Goal: Transaction & Acquisition: Subscribe to service/newsletter

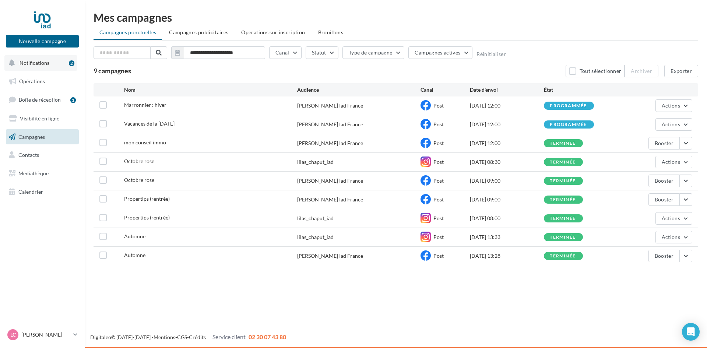
click at [43, 60] on span "Notifications" at bounding box center [35, 63] width 30 height 6
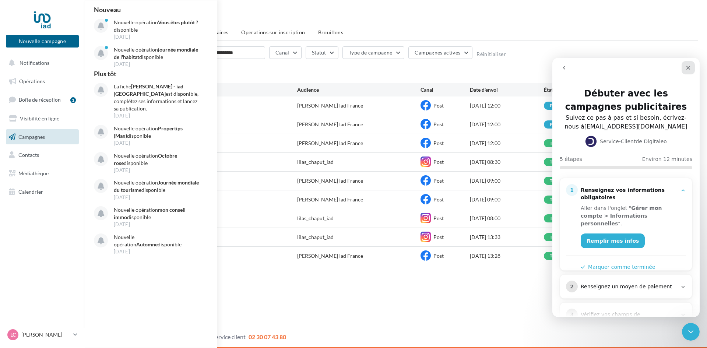
click at [687, 66] on icon "Fermer" at bounding box center [689, 68] width 6 height 6
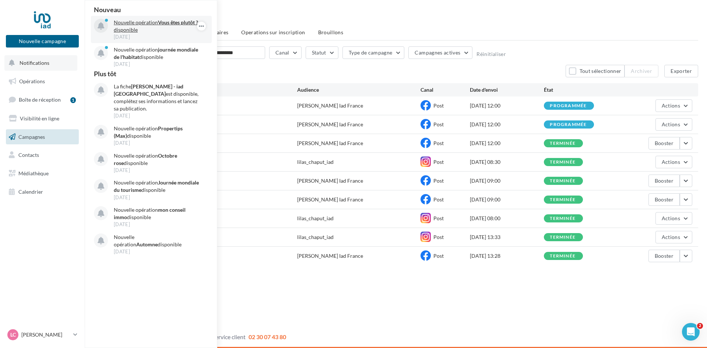
click at [137, 27] on p "Nouvelle opération Vous êtes plutôt ? disponible" at bounding box center [156, 26] width 85 height 15
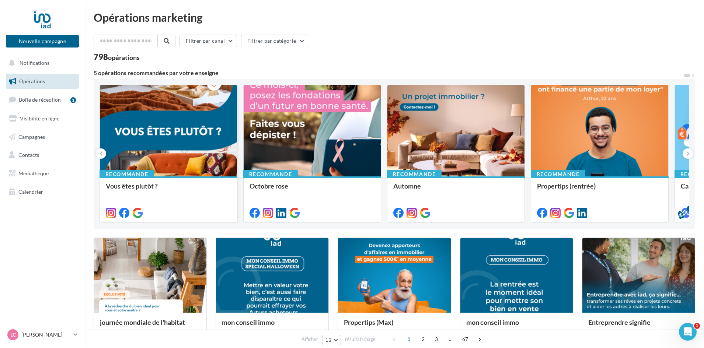
click at [195, 140] on div at bounding box center [168, 131] width 137 height 92
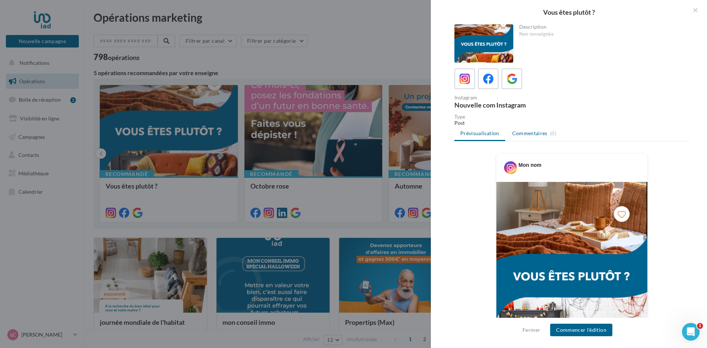
click at [523, 129] on li "Commentaires (0)" at bounding box center [535, 133] width 56 height 13
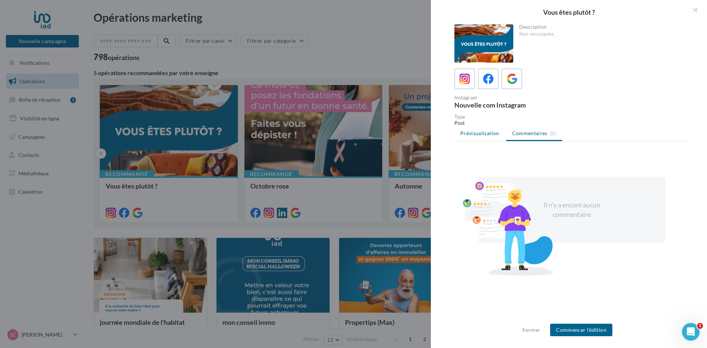
click at [473, 135] on span "Prévisualisation" at bounding box center [479, 133] width 39 height 6
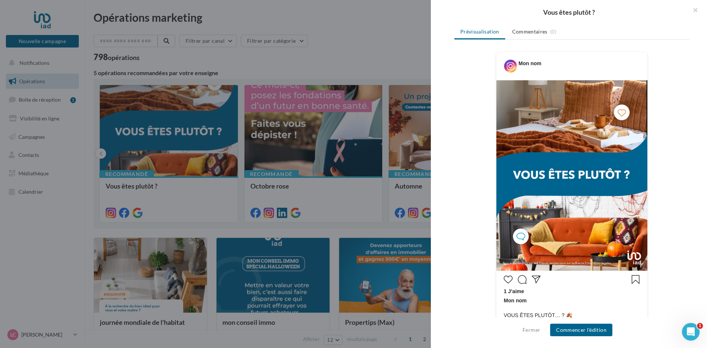
scroll to position [111, 0]
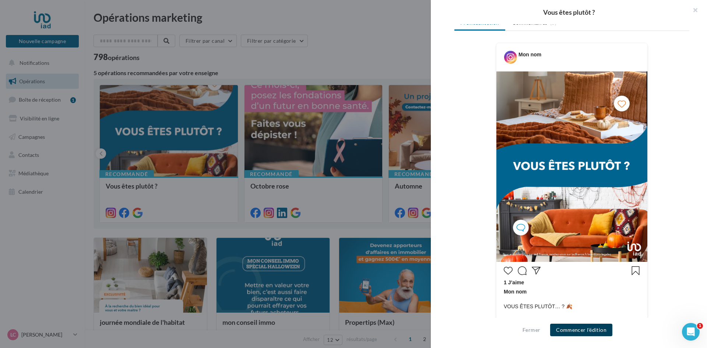
click at [593, 328] on button "Commencer l'édition" at bounding box center [581, 330] width 62 height 13
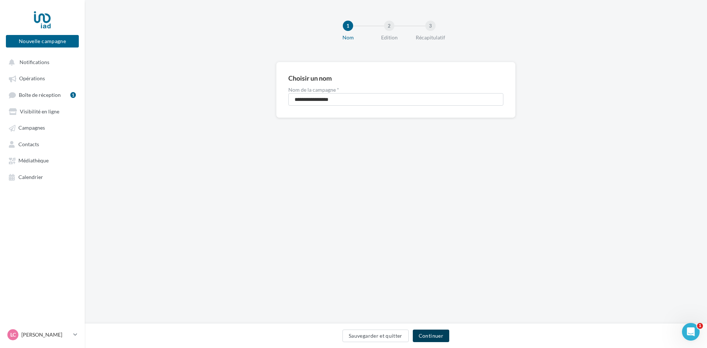
click at [446, 331] on button "Continuer" at bounding box center [431, 336] width 36 height 13
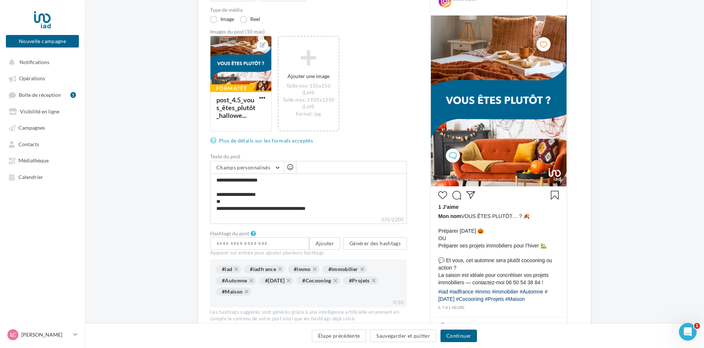
scroll to position [111, 0]
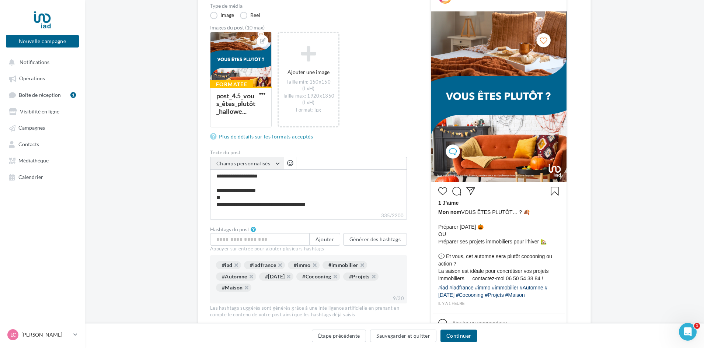
click at [273, 166] on button "Champs personnalisés" at bounding box center [246, 163] width 73 height 13
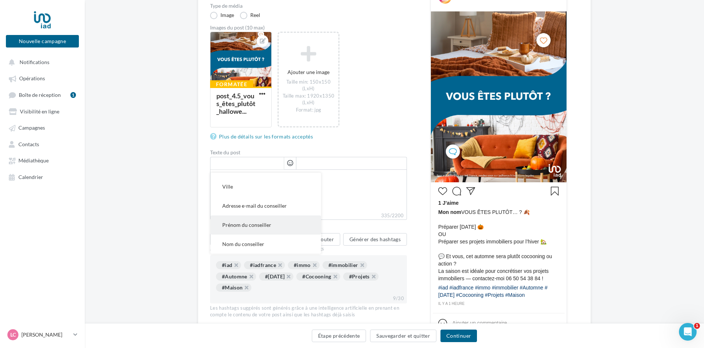
click at [266, 225] on span "Prénom du conseiller" at bounding box center [246, 225] width 49 height 6
type textarea "**********"
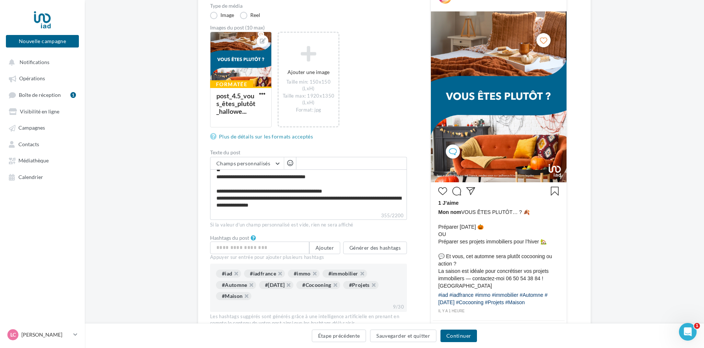
scroll to position [28, 0]
click at [446, 207] on div "1 J’aime" at bounding box center [498, 203] width 121 height 9
click at [447, 212] on span "Mon nom" at bounding box center [449, 212] width 23 height 6
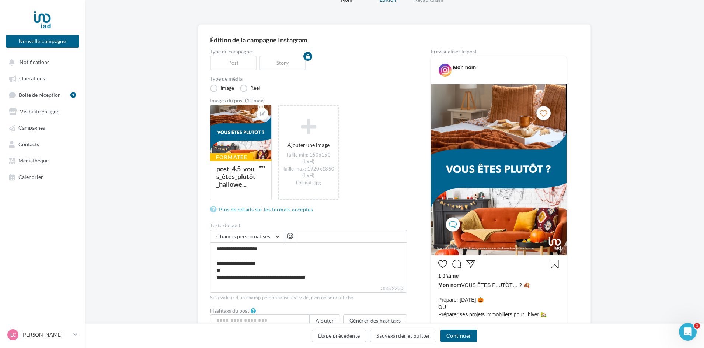
scroll to position [37, 0]
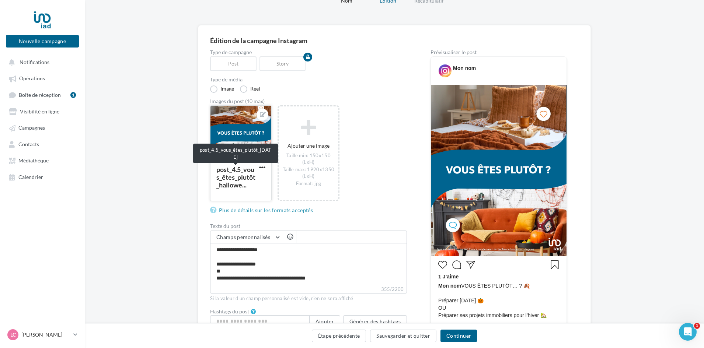
click at [230, 177] on div "post_4.5_vous_êtes_plutôt_hallowe..." at bounding box center [235, 177] width 39 height 24
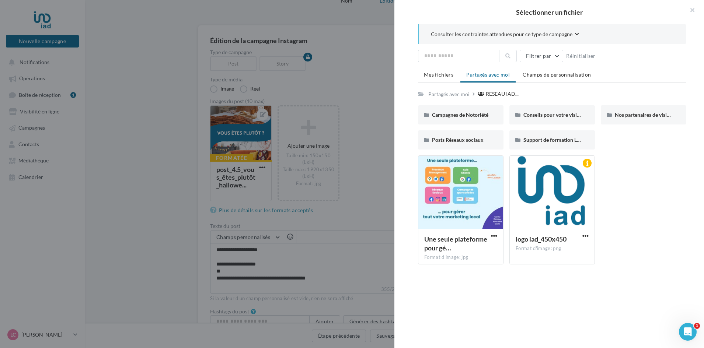
click at [271, 201] on div "Sélectionner un fichier Consulter les contraintes attendues pour ce type de cam…" at bounding box center [241, 201] width 62 height 0
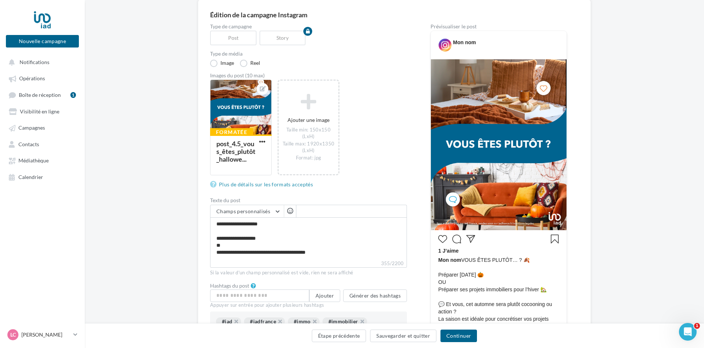
scroll to position [59, 0]
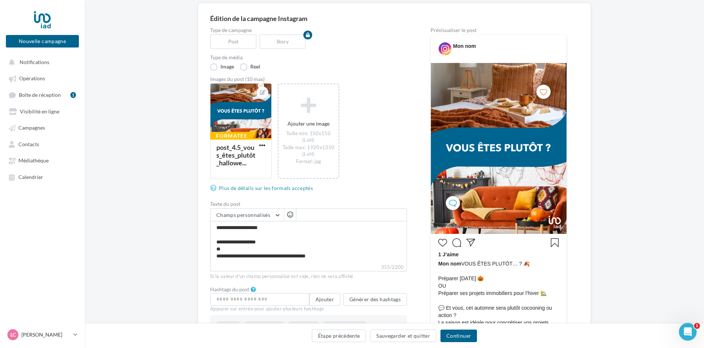
click at [451, 205] on img at bounding box center [499, 148] width 136 height 171
click at [289, 217] on span "button" at bounding box center [290, 214] width 6 height 6
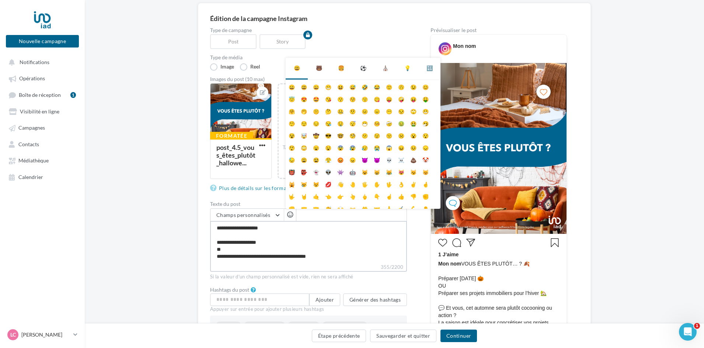
click at [319, 224] on textarea "**********" at bounding box center [308, 242] width 197 height 42
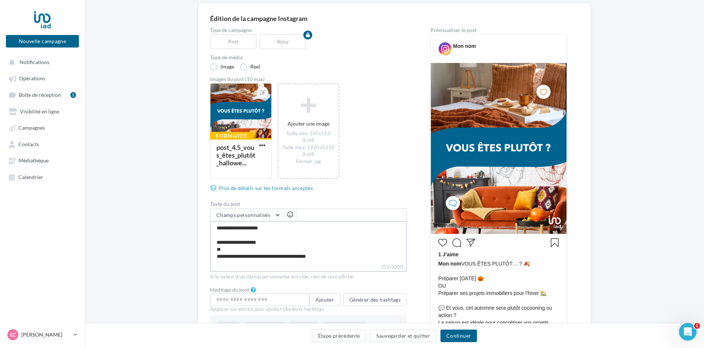
click at [216, 231] on textarea "**********" at bounding box center [308, 242] width 197 height 42
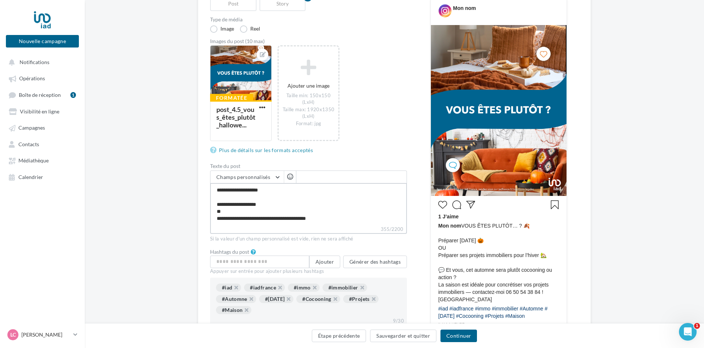
scroll to position [133, 0]
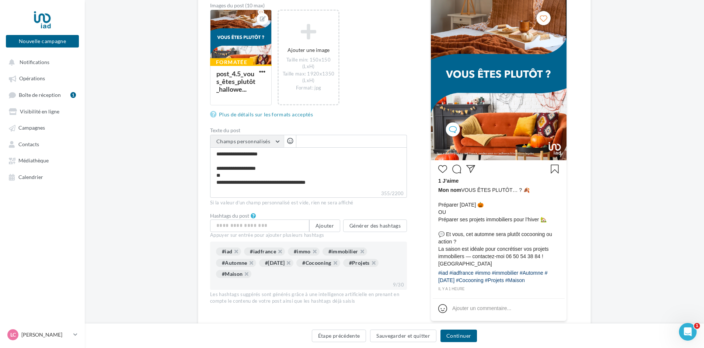
click at [279, 143] on button "Champs personnalisés" at bounding box center [246, 141] width 73 height 13
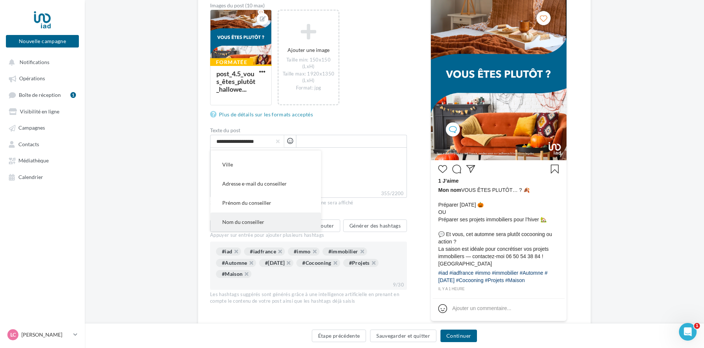
click at [257, 224] on span "Nom du conseiller" at bounding box center [243, 222] width 42 height 6
type textarea "**********"
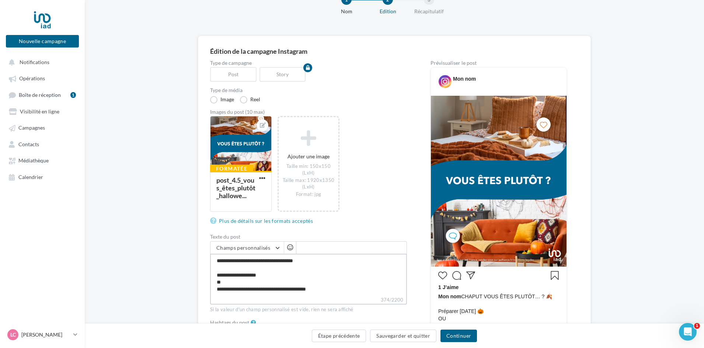
scroll to position [111, 0]
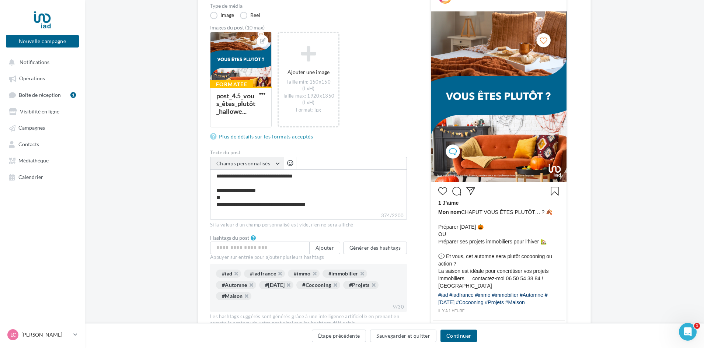
click at [278, 164] on button "Champs personnalisés" at bounding box center [246, 163] width 73 height 13
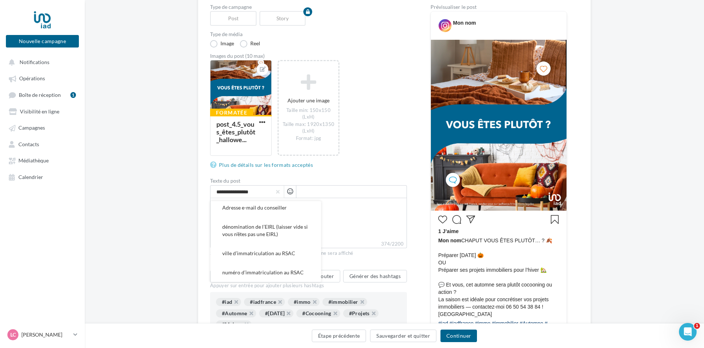
scroll to position [0, 0]
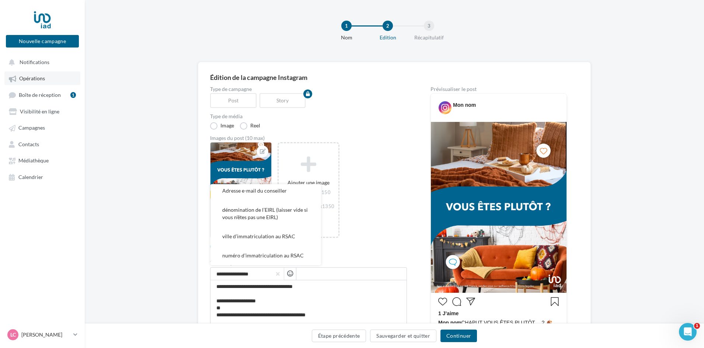
click at [28, 77] on span "Opérations" at bounding box center [32, 79] width 26 height 6
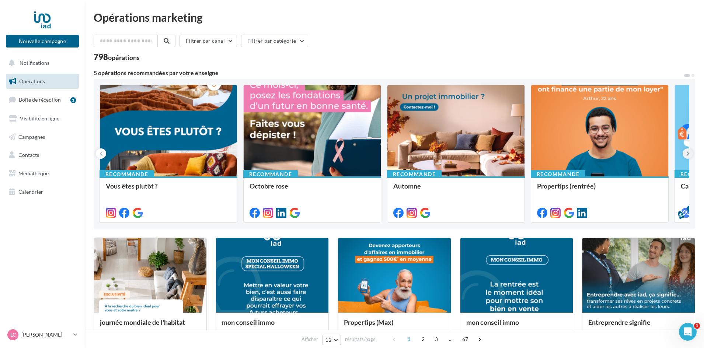
click at [690, 155] on button at bounding box center [687, 153] width 10 height 10
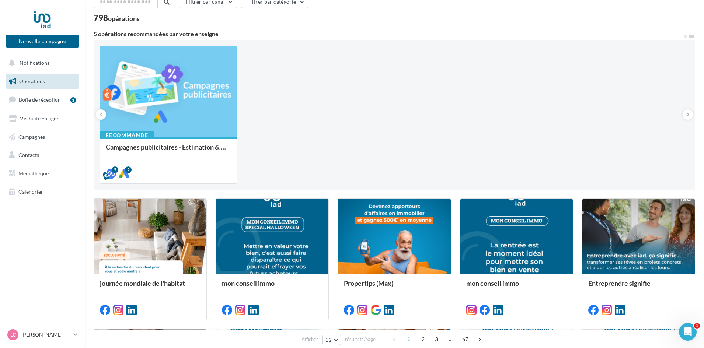
scroll to position [37, 0]
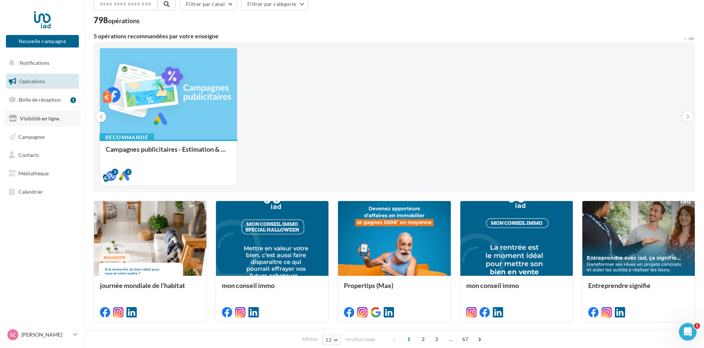
click at [45, 115] on link "Visibilité en ligne" at bounding box center [42, 118] width 76 height 15
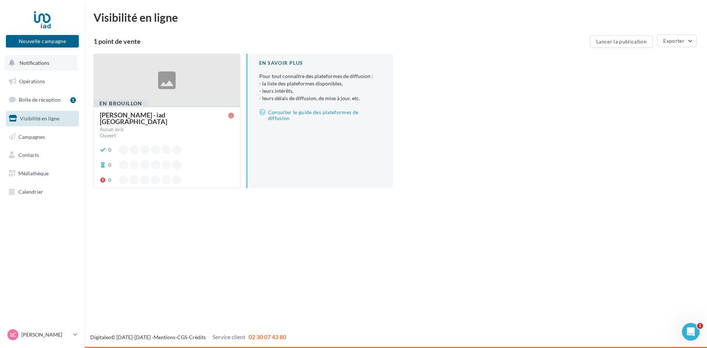
click at [42, 63] on span "Notifications" at bounding box center [35, 63] width 30 height 6
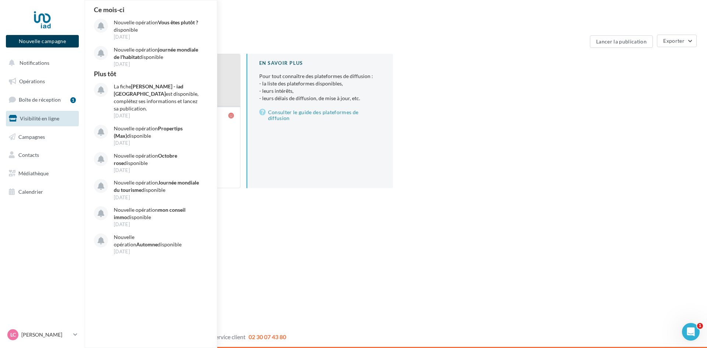
click at [49, 39] on button "Nouvelle campagne" at bounding box center [42, 41] width 73 height 13
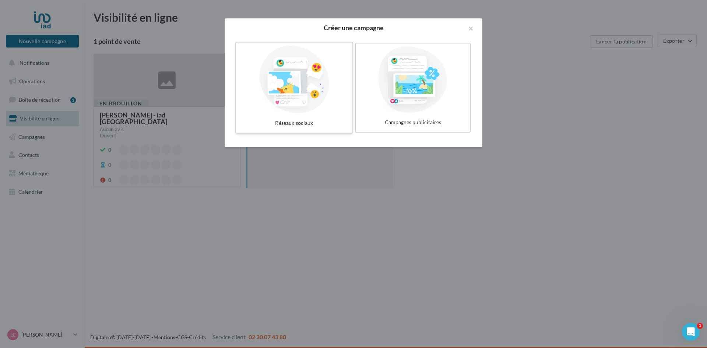
click at [316, 88] on div at bounding box center [294, 80] width 111 height 68
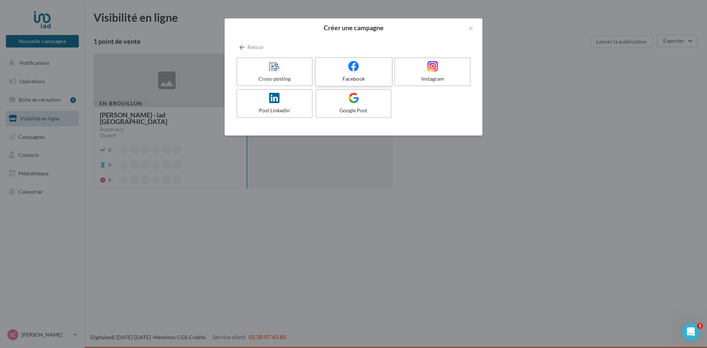
click at [368, 70] on div at bounding box center [354, 66] width 70 height 11
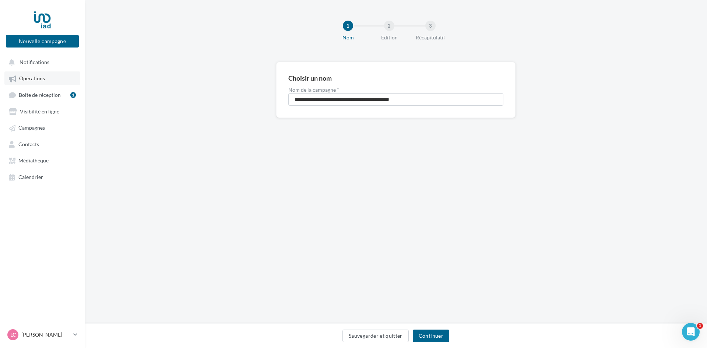
click at [33, 76] on span "Opérations" at bounding box center [32, 79] width 26 height 6
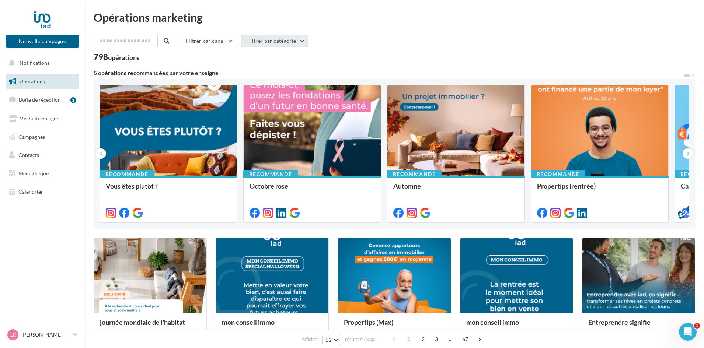
click at [269, 42] on button "Filtrer par catégorie" at bounding box center [274, 41] width 67 height 13
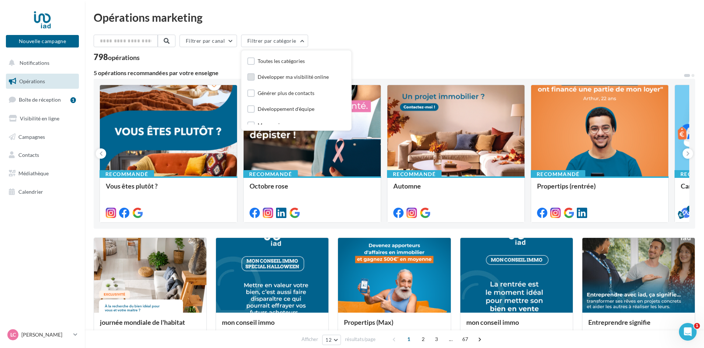
click at [277, 75] on div "Développer ma visibilité online" at bounding box center [292, 76] width 71 height 7
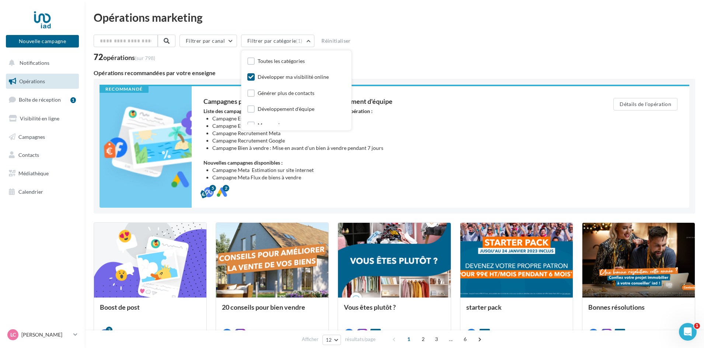
click at [498, 33] on div "Opérations marketing Filtrer par canal Filtrer par catégorie (1) Toutes les cat…" at bounding box center [394, 320] width 601 height 617
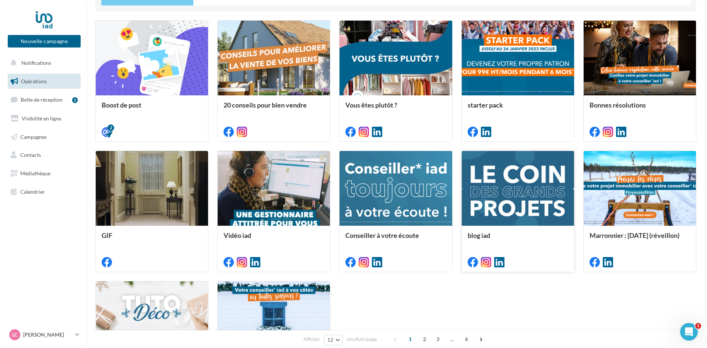
scroll to position [258, 0]
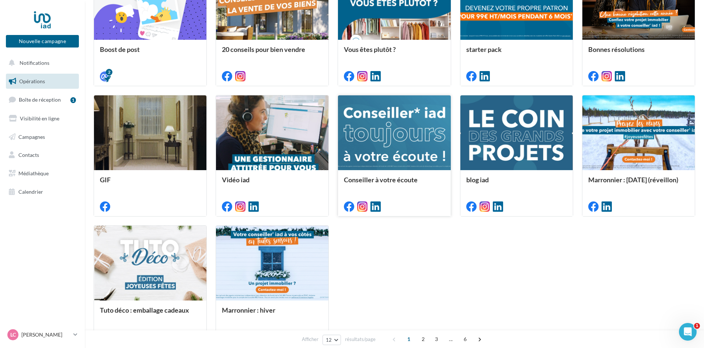
click at [414, 133] on div at bounding box center [394, 133] width 112 height 76
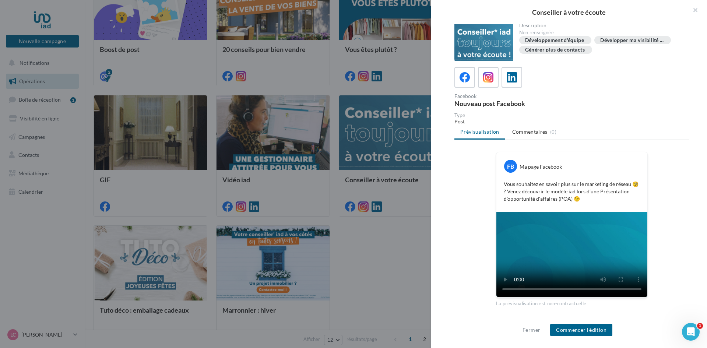
scroll to position [0, 0]
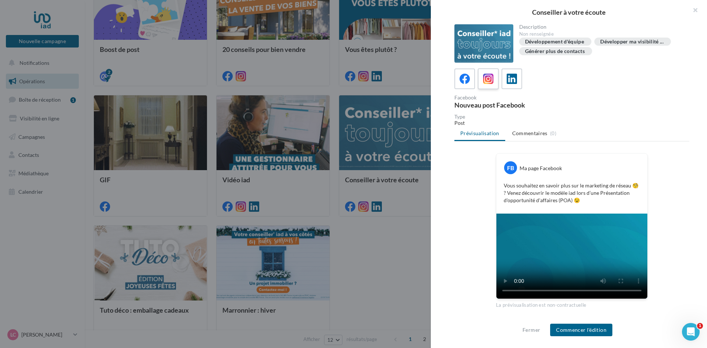
click at [493, 77] on icon at bounding box center [488, 79] width 11 height 11
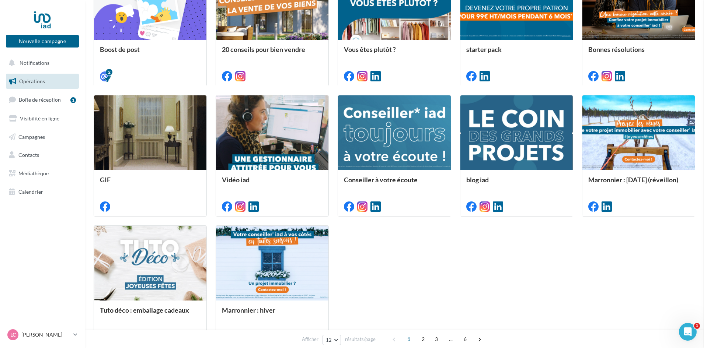
click at [144, 133] on div at bounding box center [150, 133] width 112 height 76
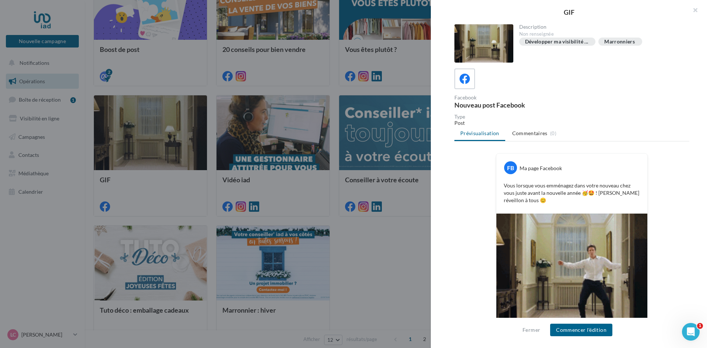
click at [611, 106] on div "Facebook Nouveau post Facebook" at bounding box center [575, 101] width 241 height 13
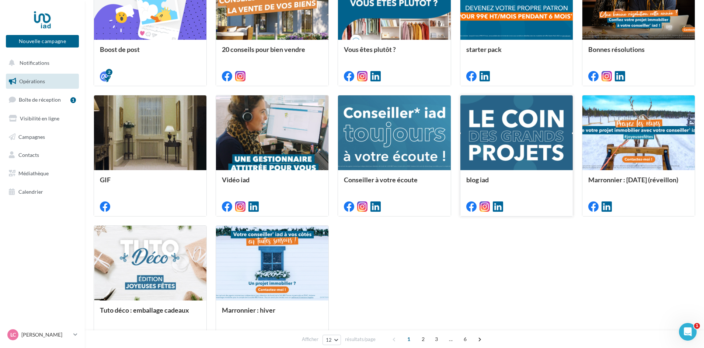
click at [518, 139] on div at bounding box center [516, 133] width 112 height 76
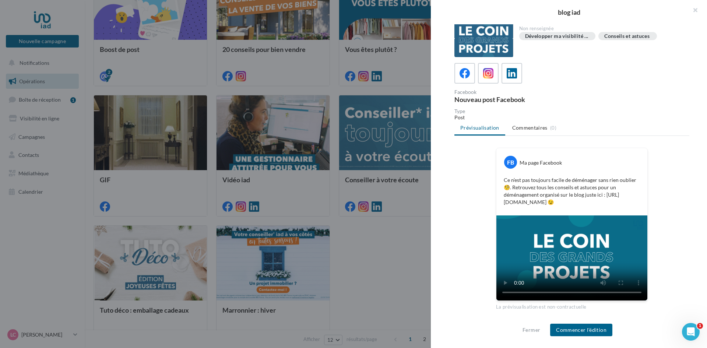
scroll to position [7, 0]
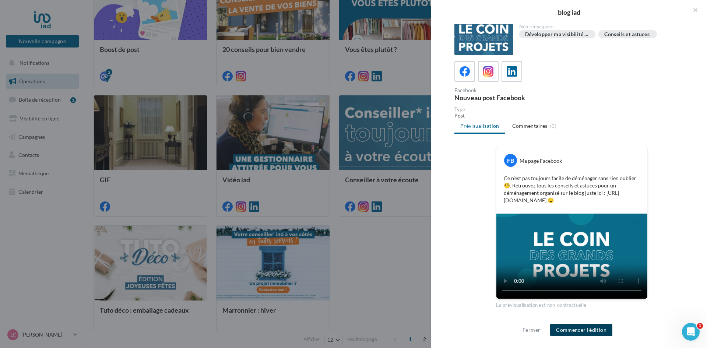
click at [583, 329] on button "Commencer l'édition" at bounding box center [581, 330] width 62 height 13
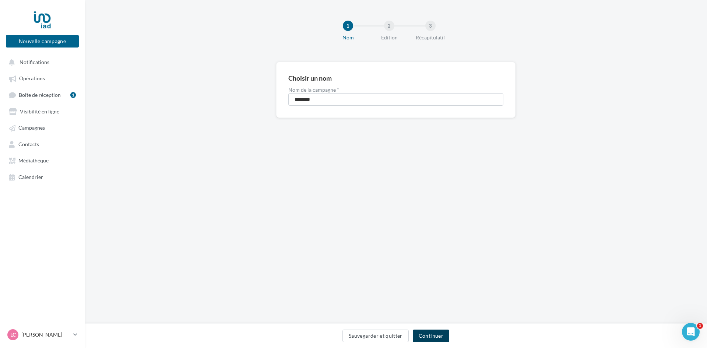
click at [438, 336] on button "Continuer" at bounding box center [431, 336] width 36 height 13
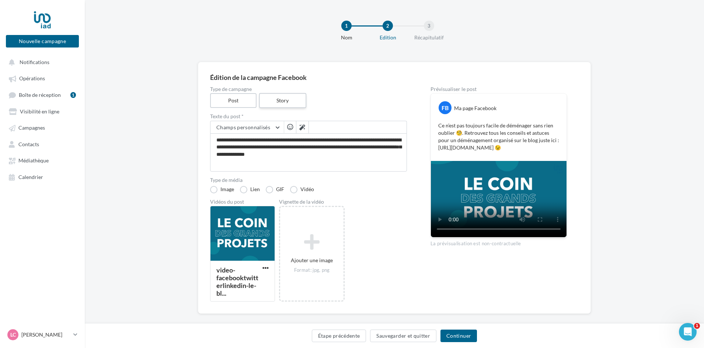
click at [292, 100] on label "Story" at bounding box center [282, 100] width 47 height 15
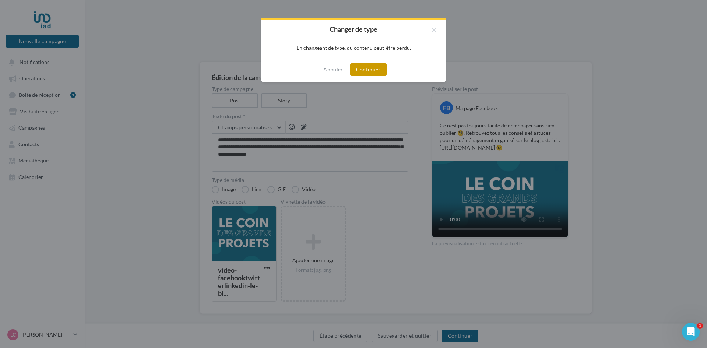
click at [377, 68] on button "Continuer" at bounding box center [368, 69] width 36 height 13
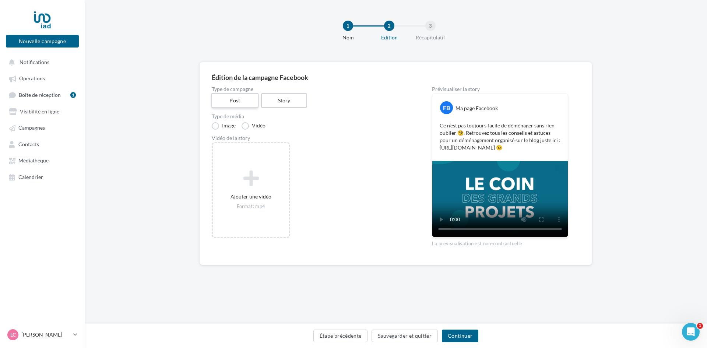
click at [241, 101] on label "Post" at bounding box center [234, 100] width 47 height 15
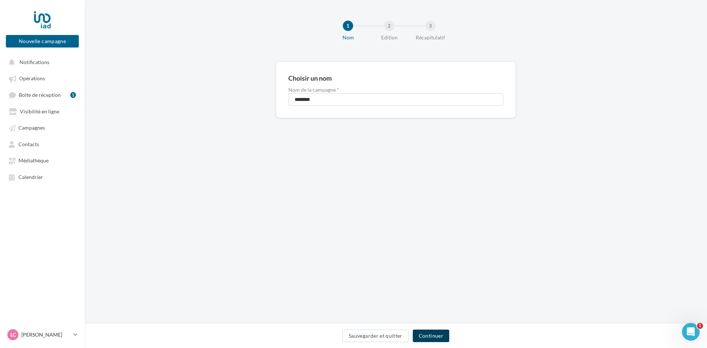
click at [420, 331] on button "Continuer" at bounding box center [431, 336] width 36 height 13
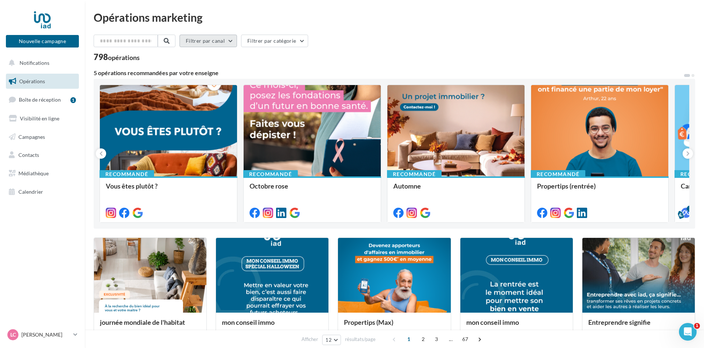
click at [236, 39] on button "Filtrer par canal" at bounding box center [207, 41] width 57 height 13
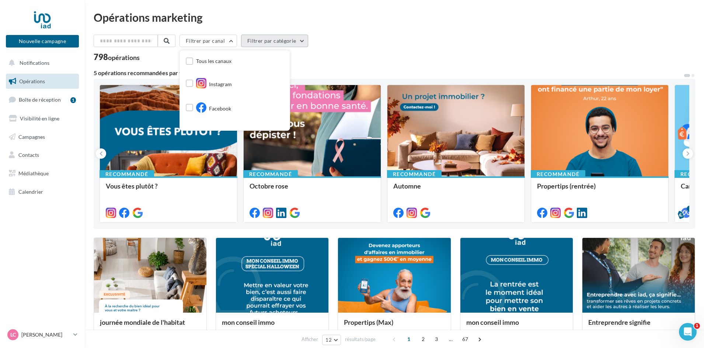
click at [262, 40] on button "Filtrer par catégorie" at bounding box center [274, 41] width 67 height 13
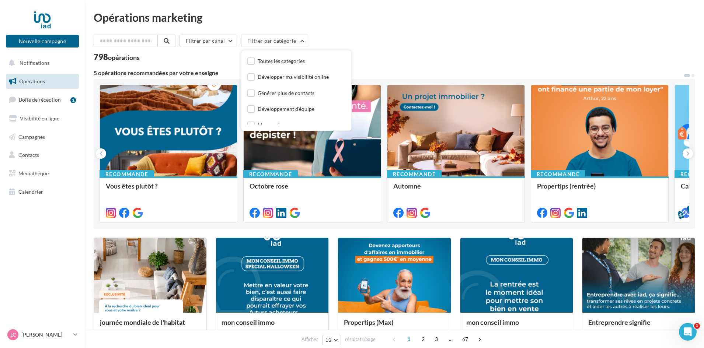
click at [274, 73] on div "Développer ma visibilité online" at bounding box center [296, 78] width 98 height 10
click at [274, 77] on div "Développer ma visibilité online" at bounding box center [292, 76] width 71 height 7
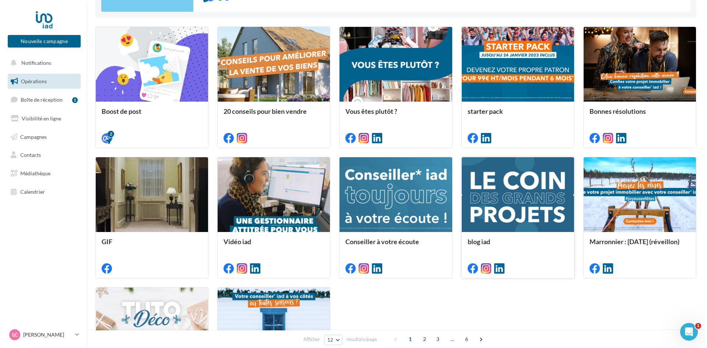
scroll to position [295, 0]
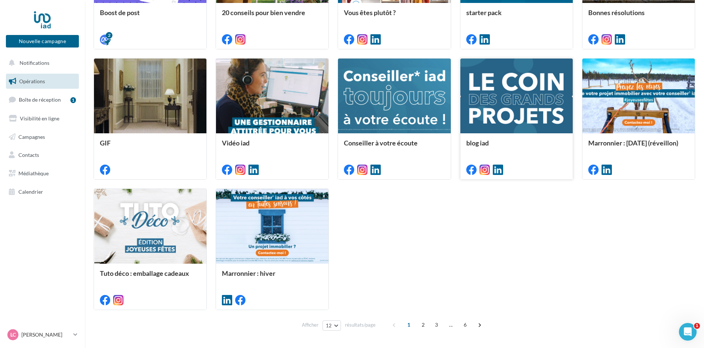
click at [495, 115] on div at bounding box center [516, 97] width 112 height 76
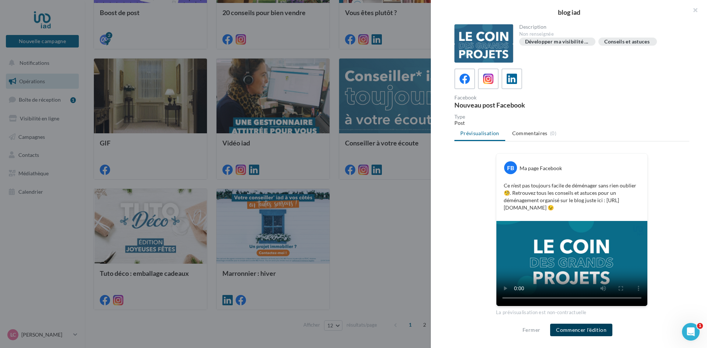
click at [592, 329] on button "Commencer l'édition" at bounding box center [581, 330] width 62 height 13
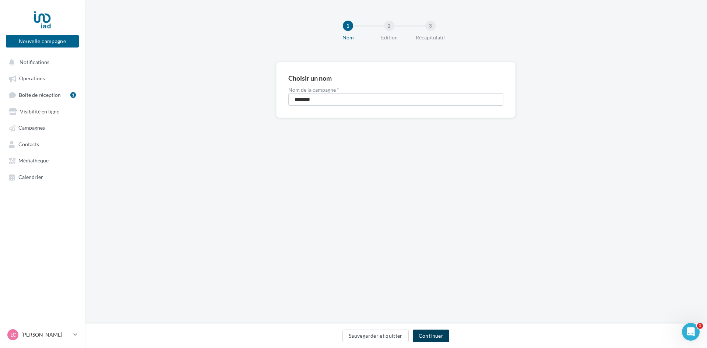
click at [445, 339] on button "Continuer" at bounding box center [431, 336] width 36 height 13
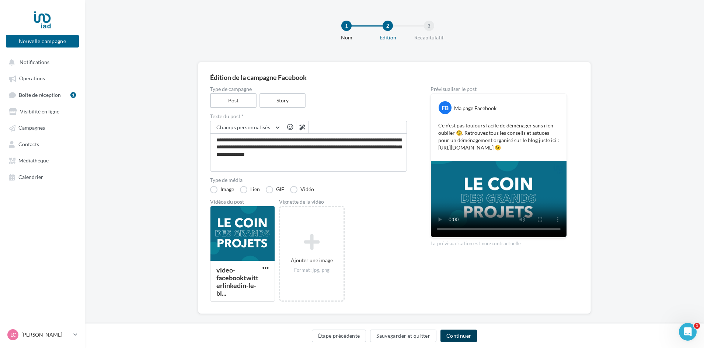
drag, startPoint x: 459, startPoint y: 337, endPoint x: 453, endPoint y: 337, distance: 6.3
click at [459, 337] on button "Continuer" at bounding box center [458, 336] width 36 height 13
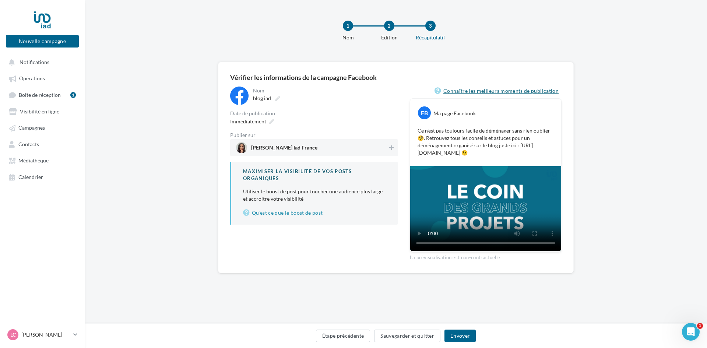
click at [519, 94] on link "Connaître les meilleurs moments de publication" at bounding box center [498, 91] width 127 height 9
click at [303, 148] on span "[PERSON_NAME] Iad France" at bounding box center [284, 149] width 66 height 8
click at [456, 336] on button "Envoyer" at bounding box center [460, 336] width 31 height 13
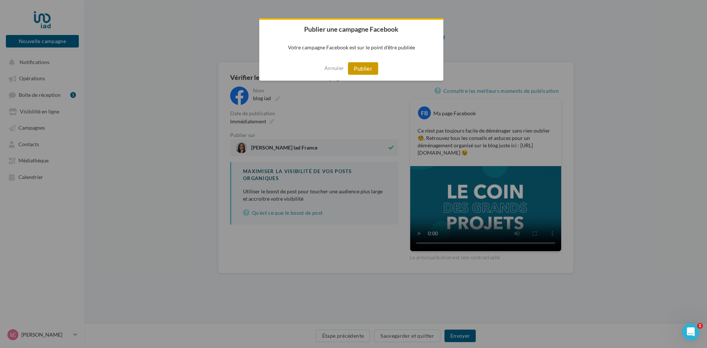
click at [373, 69] on button "Publier" at bounding box center [363, 68] width 30 height 13
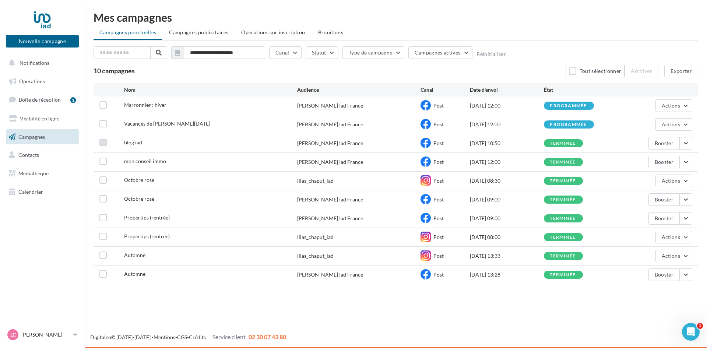
click at [104, 144] on label at bounding box center [102, 142] width 7 height 7
click at [686, 143] on button "button" at bounding box center [686, 143] width 13 height 13
click at [45, 67] on button "Notifications" at bounding box center [40, 62] width 73 height 15
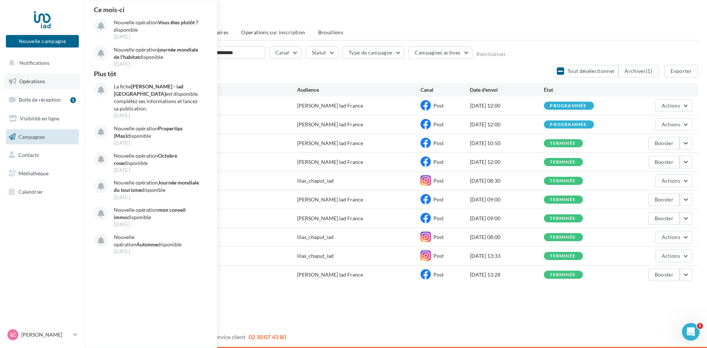
click at [40, 83] on span "Opérations" at bounding box center [32, 81] width 26 height 6
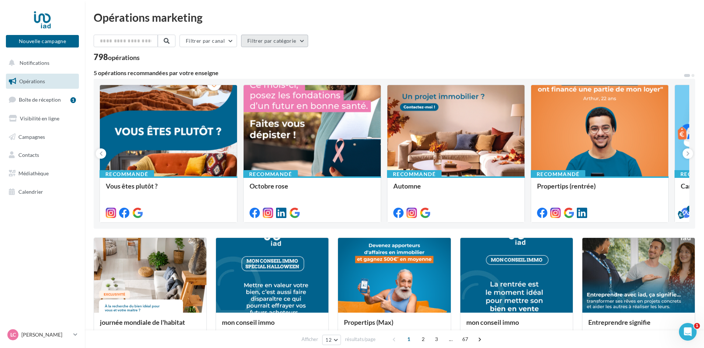
click at [273, 45] on button "Filtrer par catégorie" at bounding box center [274, 41] width 67 height 13
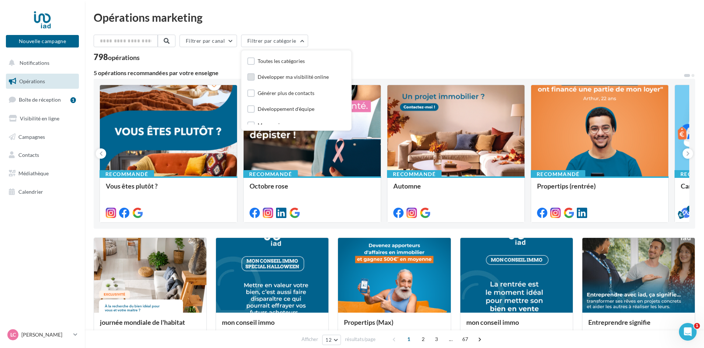
click at [283, 74] on div "Développer ma visibilité online" at bounding box center [292, 76] width 71 height 7
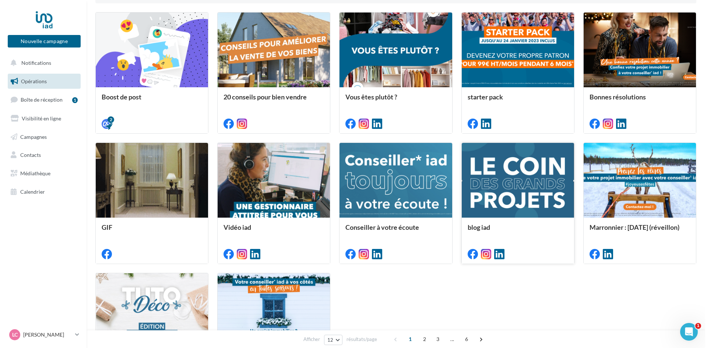
scroll to position [221, 0]
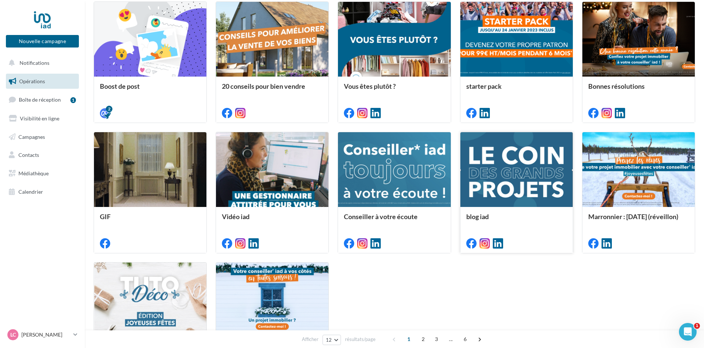
click at [522, 190] on div at bounding box center [516, 170] width 112 height 76
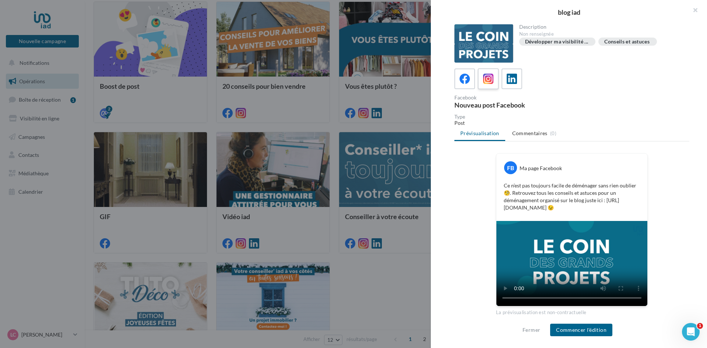
click at [487, 75] on icon at bounding box center [488, 79] width 11 height 11
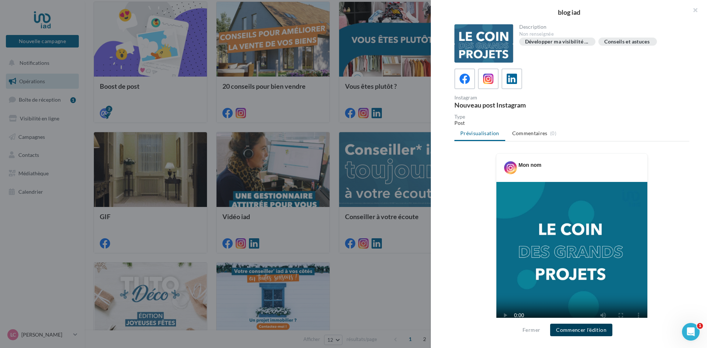
click at [604, 328] on button "Commencer l'édition" at bounding box center [581, 330] width 62 height 13
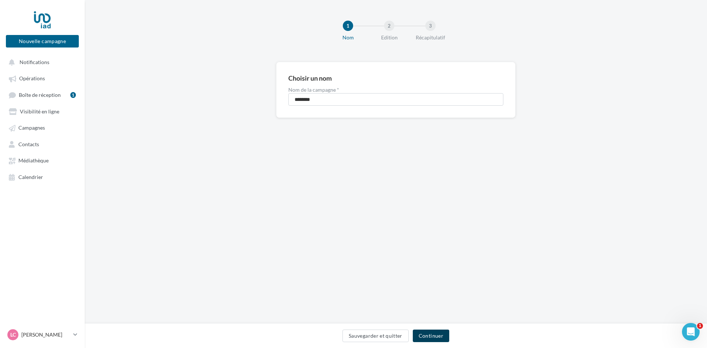
click at [438, 336] on button "Continuer" at bounding box center [431, 336] width 36 height 13
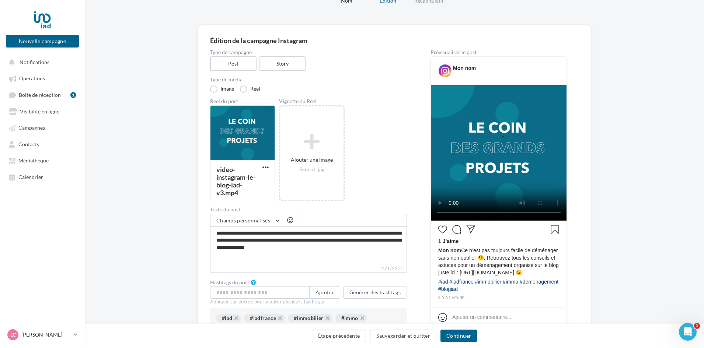
scroll to position [111, 0]
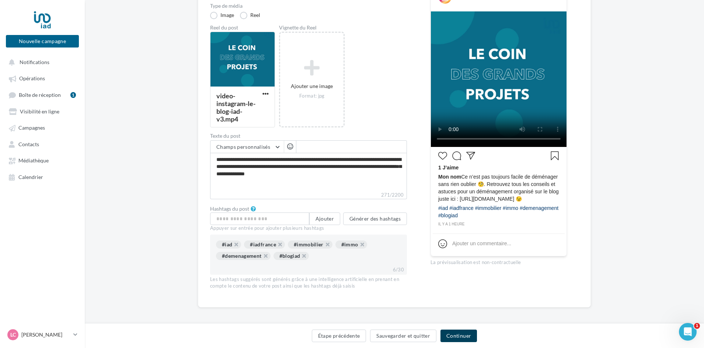
click at [459, 335] on button "Continuer" at bounding box center [458, 336] width 36 height 13
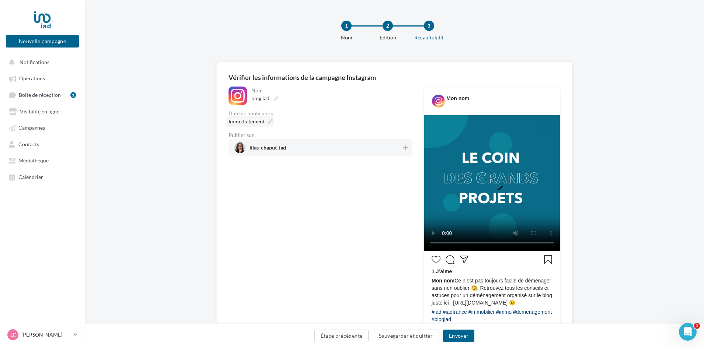
click at [259, 123] on span "Immédiatement" at bounding box center [246, 121] width 36 height 6
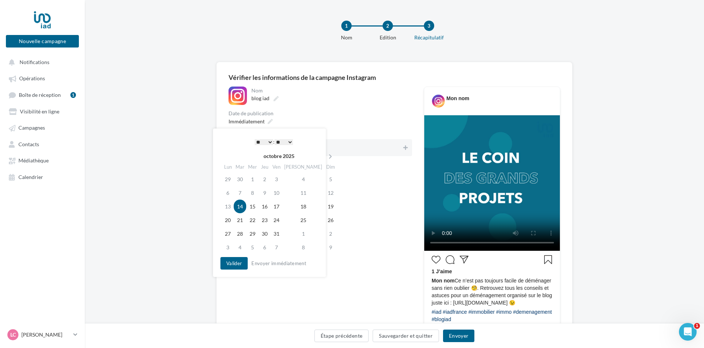
click at [270, 139] on select "* * * * * * * * * * ** ** ** ** ** ** ** ** ** ** ** ** ** **" at bounding box center [264, 142] width 18 height 6
click at [234, 263] on button "Valider" at bounding box center [233, 263] width 27 height 13
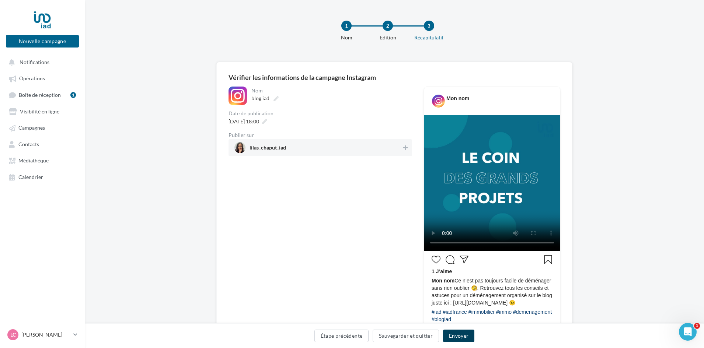
click at [458, 338] on button "Envoyer" at bounding box center [458, 336] width 31 height 13
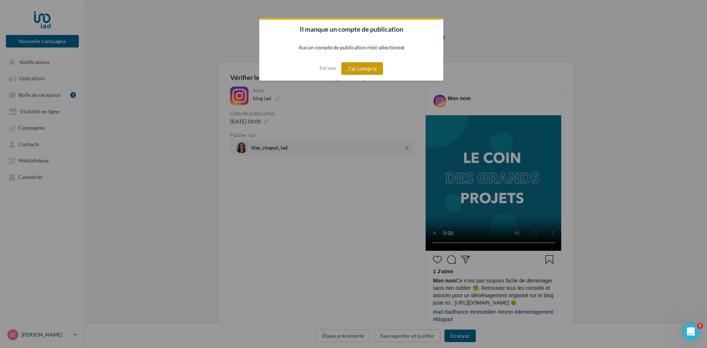
click at [361, 67] on button "J'ai compris" at bounding box center [362, 68] width 42 height 13
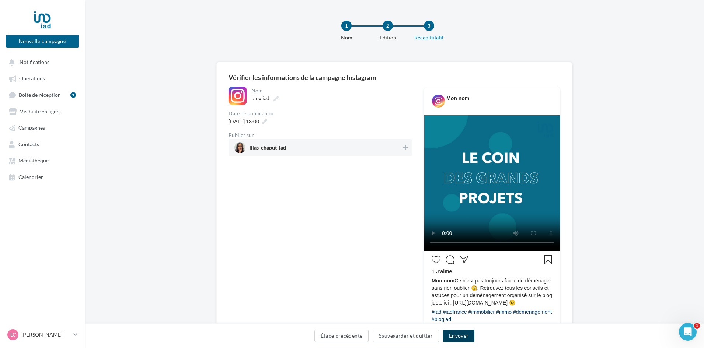
click at [460, 337] on button "Envoyer" at bounding box center [458, 336] width 31 height 13
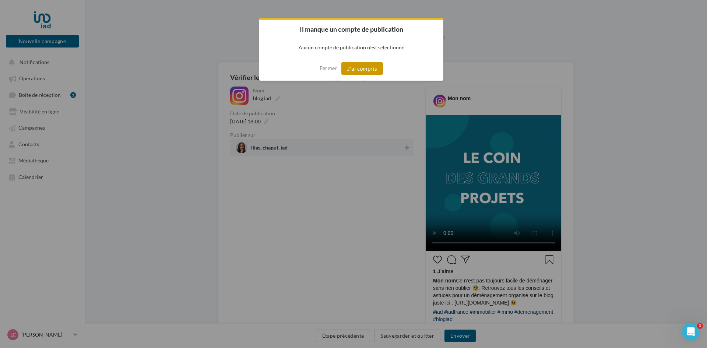
click at [363, 67] on button "J'ai compris" at bounding box center [362, 68] width 42 height 13
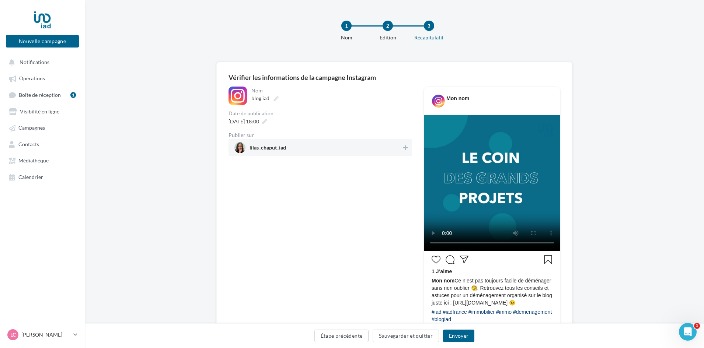
click at [299, 147] on span "lilas_chaput_iad" at bounding box center [317, 147] width 167 height 11
click at [467, 341] on button "Envoyer" at bounding box center [458, 336] width 31 height 13
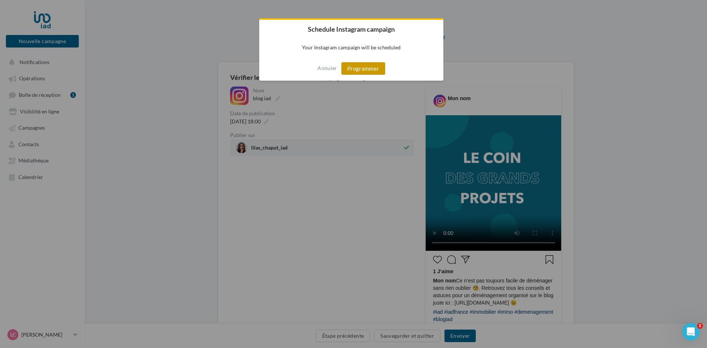
click at [368, 63] on button "Programmer" at bounding box center [363, 68] width 44 height 13
